Goal: Task Accomplishment & Management: Complete application form

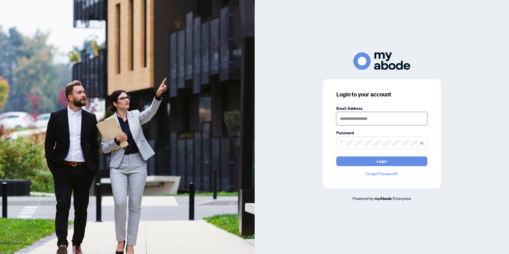
click at [351, 121] on input "text" at bounding box center [381, 118] width 91 height 13
type input "**********"
click at [336, 157] on button "Login" at bounding box center [381, 162] width 91 height 10
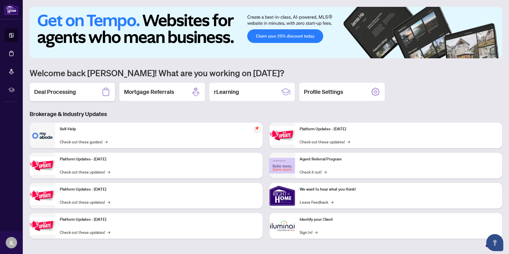
click at [62, 90] on h2 "Deal Processing" at bounding box center [55, 92] width 42 height 8
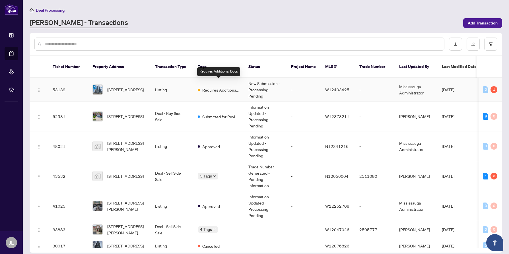
click at [231, 87] on span "Requires Additional Docs" at bounding box center [220, 90] width 37 height 6
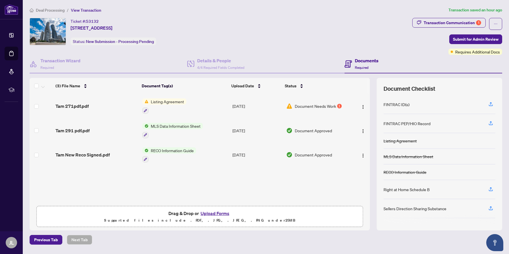
click at [172, 100] on span "Listing Agreement" at bounding box center [168, 101] width 38 height 6
click at [166, 129] on span "Listing Agreement" at bounding box center [158, 129] width 38 height 6
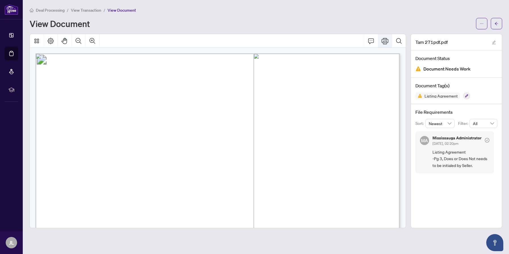
click at [385, 39] on icon "Print" at bounding box center [385, 41] width 7 height 7
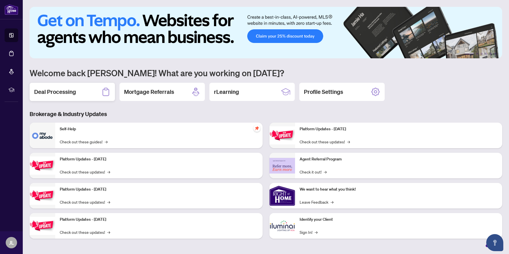
click at [69, 91] on h2 "Deal Processing" at bounding box center [55, 92] width 42 height 8
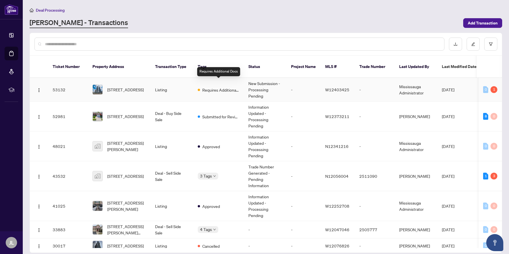
click at [212, 87] on span "Requires Additional Docs" at bounding box center [220, 90] width 37 height 6
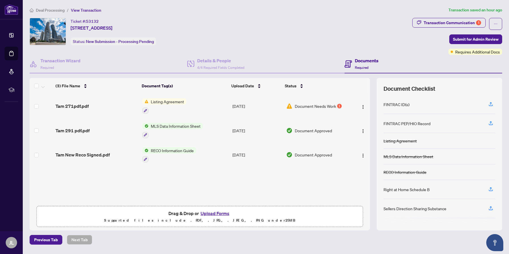
click at [213, 213] on button "Upload Forms" at bounding box center [215, 213] width 32 height 7
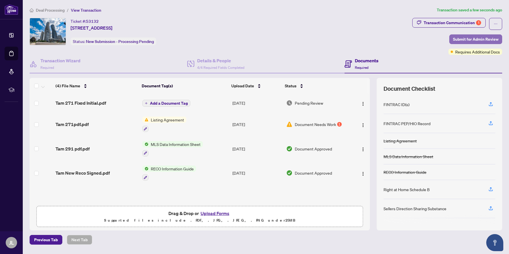
click at [473, 38] on span "Submit for Admin Review" at bounding box center [476, 39] width 46 height 9
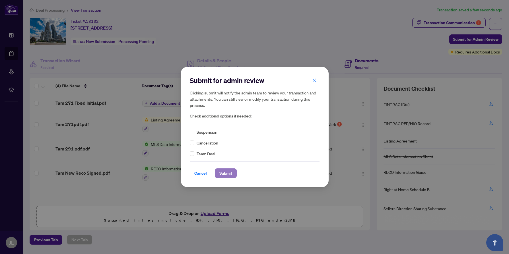
click at [226, 174] on span "Submit" at bounding box center [225, 173] width 13 height 9
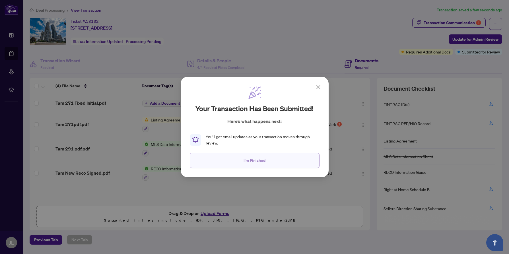
click at [245, 161] on span "I'm Finished" at bounding box center [255, 160] width 22 height 9
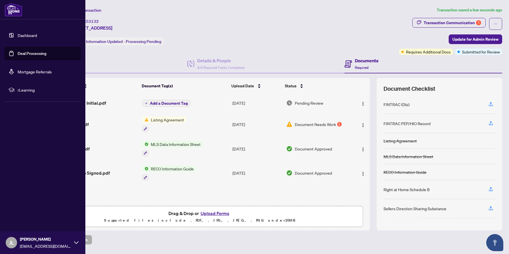
click at [13, 242] on span "JL" at bounding box center [11, 243] width 5 height 8
click at [23, 208] on span "Logout" at bounding box center [23, 208] width 13 height 9
